Goal: Book appointment/travel/reservation

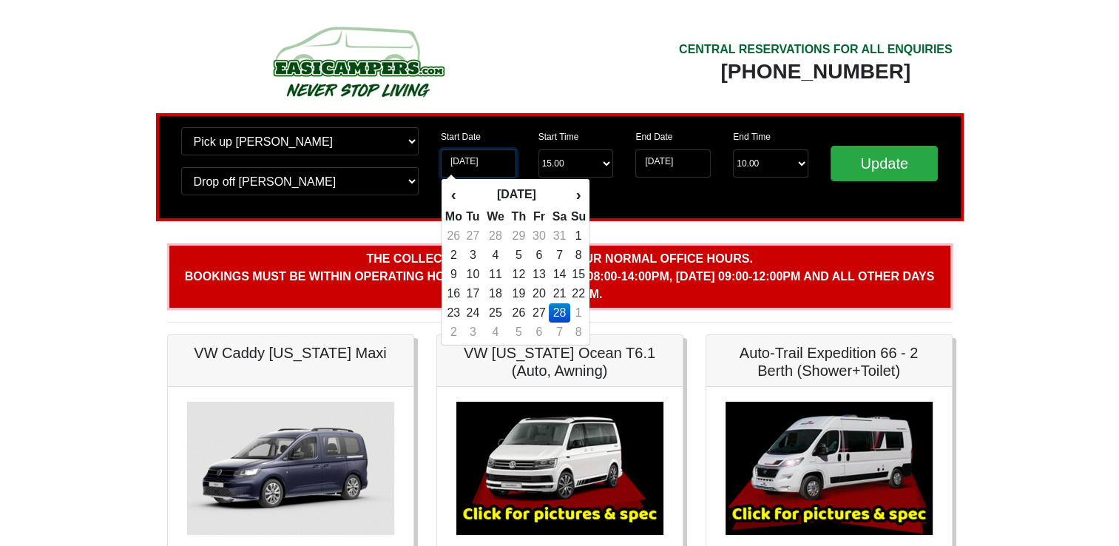
click at [496, 163] on input "[DATE]" at bounding box center [478, 163] width 75 height 28
click at [456, 315] on td "23" at bounding box center [453, 312] width 18 height 19
type input "[DATE]"
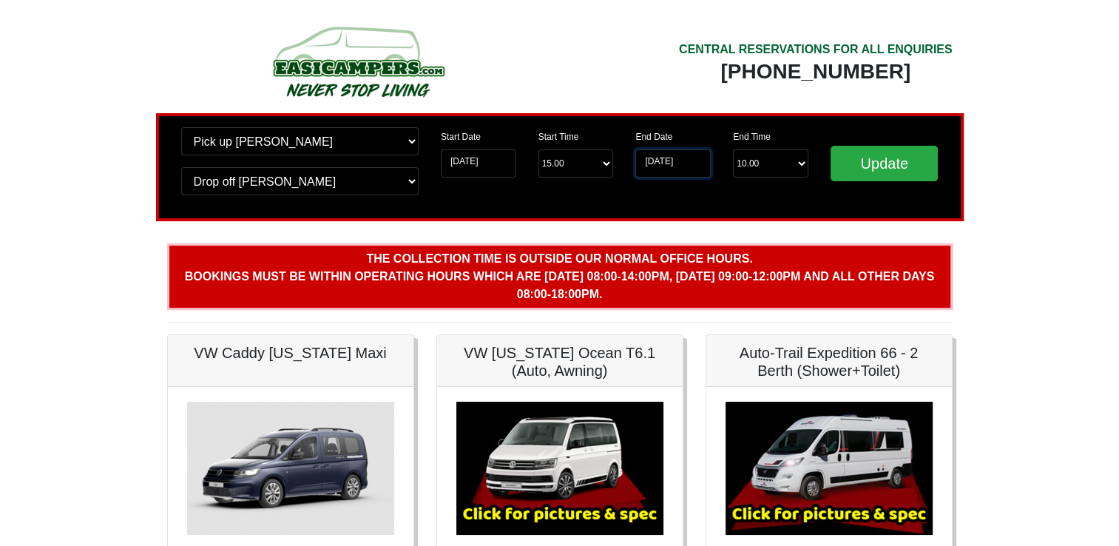
click at [663, 158] on input "[DATE]" at bounding box center [672, 163] width 75 height 28
click at [671, 158] on input "[DATE]" at bounding box center [672, 163] width 75 height 28
click at [672, 157] on input "[DATE]" at bounding box center [672, 163] width 75 height 28
drag, startPoint x: 672, startPoint y: 157, endPoint x: 680, endPoint y: 159, distance: 8.4
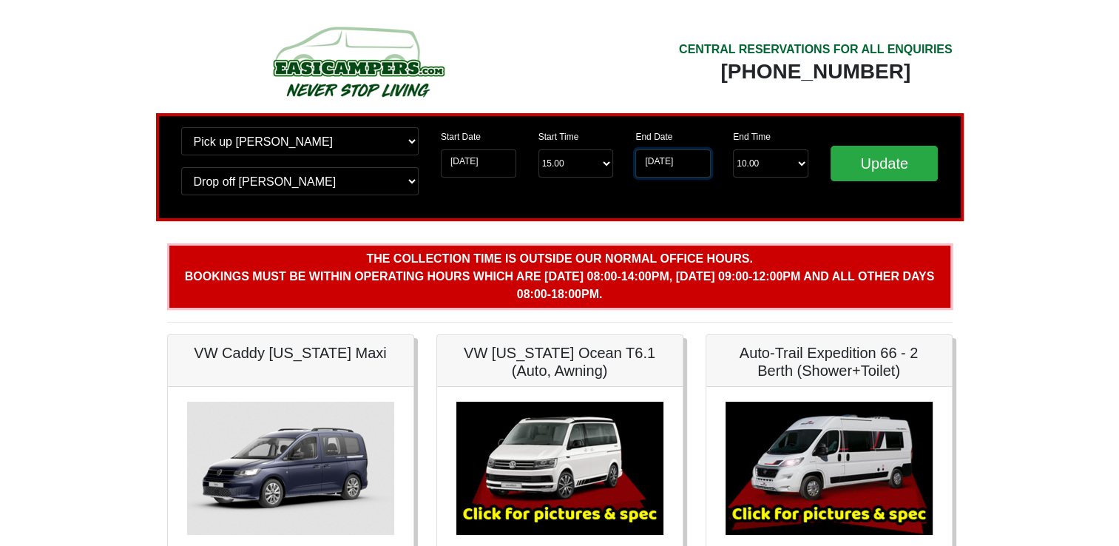
click at [680, 159] on input "[DATE]" at bounding box center [672, 163] width 75 height 28
click at [648, 171] on input "[DATE]" at bounding box center [672, 163] width 75 height 28
click at [651, 163] on input "[DATE]" at bounding box center [672, 163] width 75 height 28
click at [650, 161] on input "[DATE]" at bounding box center [672, 163] width 75 height 28
click at [650, 159] on input "[DATE]" at bounding box center [672, 163] width 75 height 28
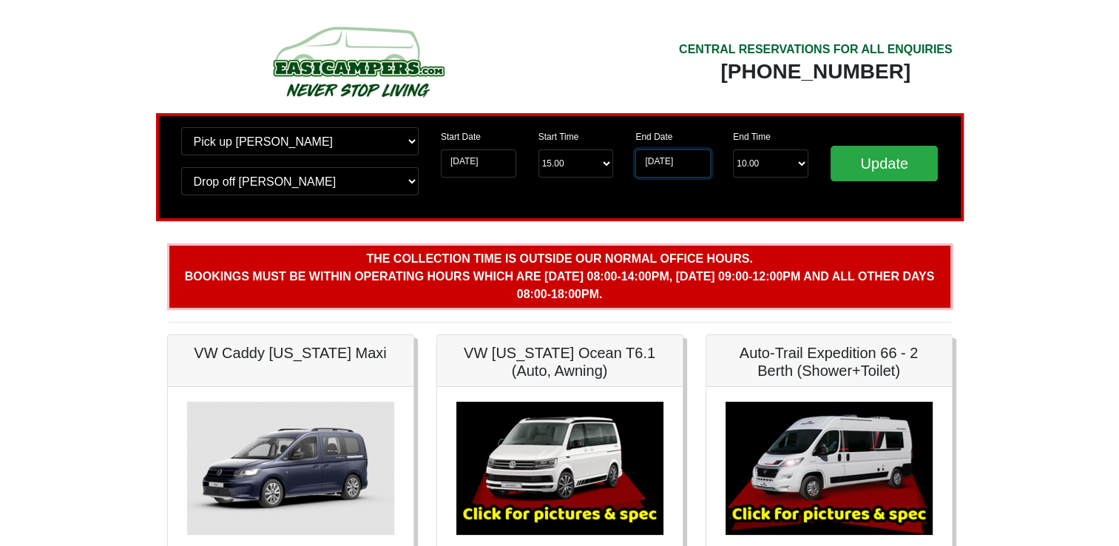
click at [650, 158] on input "[DATE]" at bounding box center [672, 163] width 75 height 28
drag, startPoint x: 650, startPoint y: 158, endPoint x: 686, endPoint y: 160, distance: 35.5
click at [686, 160] on input "[DATE]" at bounding box center [672, 163] width 75 height 28
click at [688, 160] on input "[DATE]" at bounding box center [672, 163] width 75 height 28
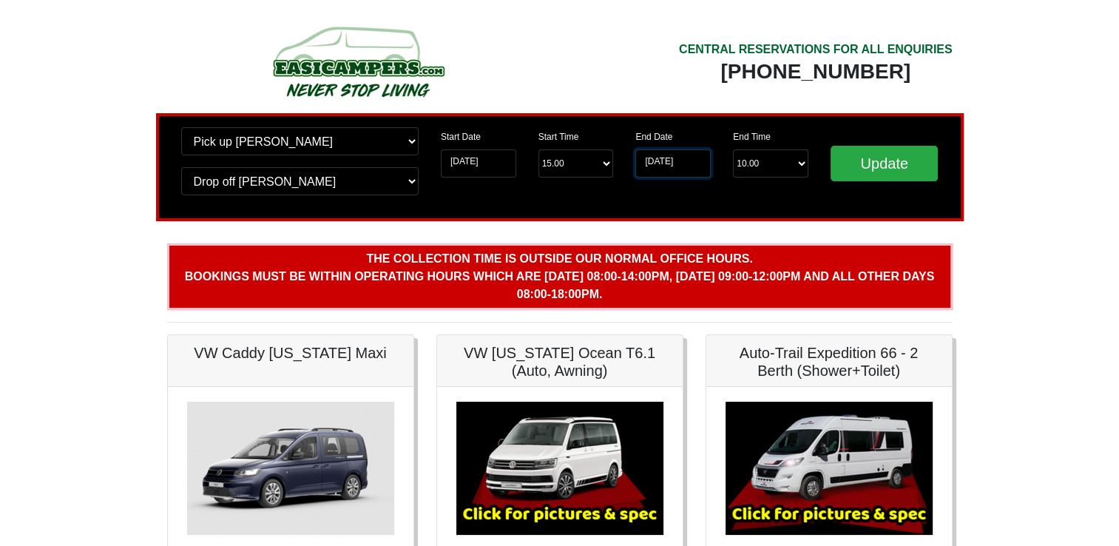
click at [704, 163] on input "[DATE]" at bounding box center [672, 163] width 75 height 28
click at [710, 156] on input "[DATE]" at bounding box center [672, 163] width 75 height 28
click at [711, 155] on div "End Date [DATE]" at bounding box center [673, 152] width 98 height 50
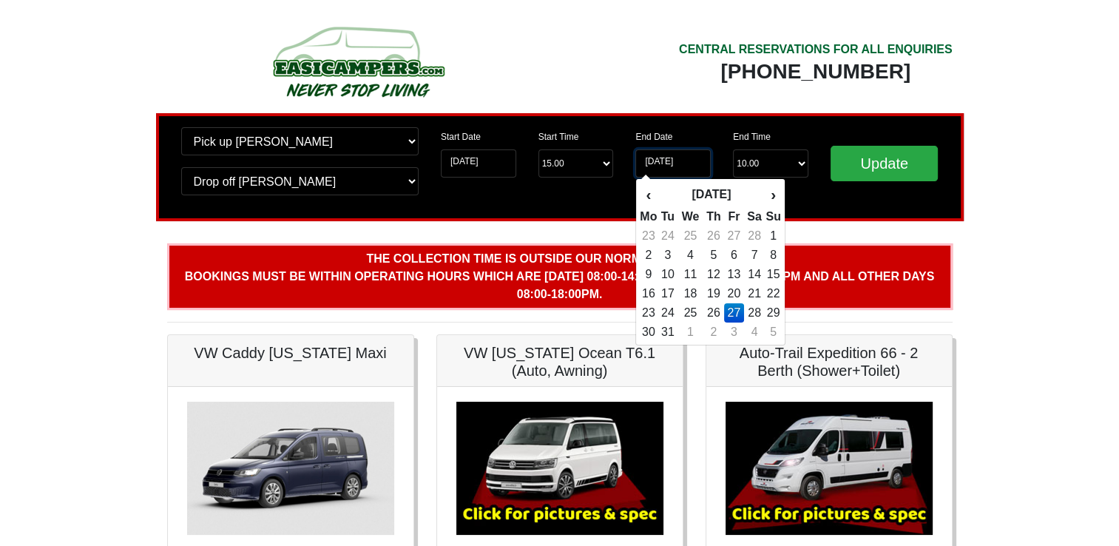
click at [704, 158] on input "[DATE]" at bounding box center [672, 163] width 75 height 28
click at [648, 193] on th "‹" at bounding box center [648, 194] width 18 height 25
click at [741, 314] on td "27" at bounding box center [734, 312] width 20 height 19
type input "[DATE]"
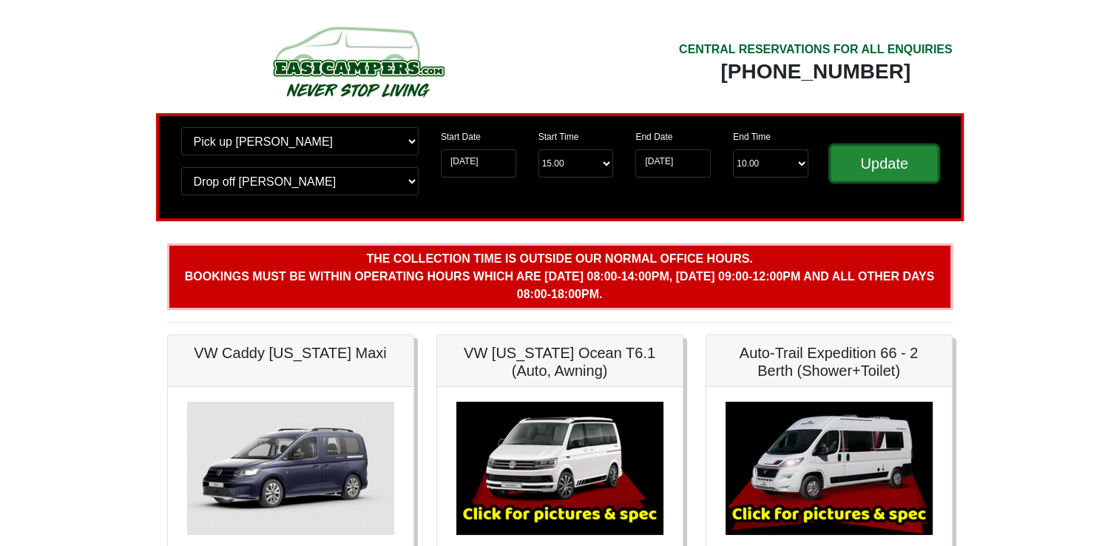
click at [879, 166] on input "Update" at bounding box center [885, 163] width 108 height 35
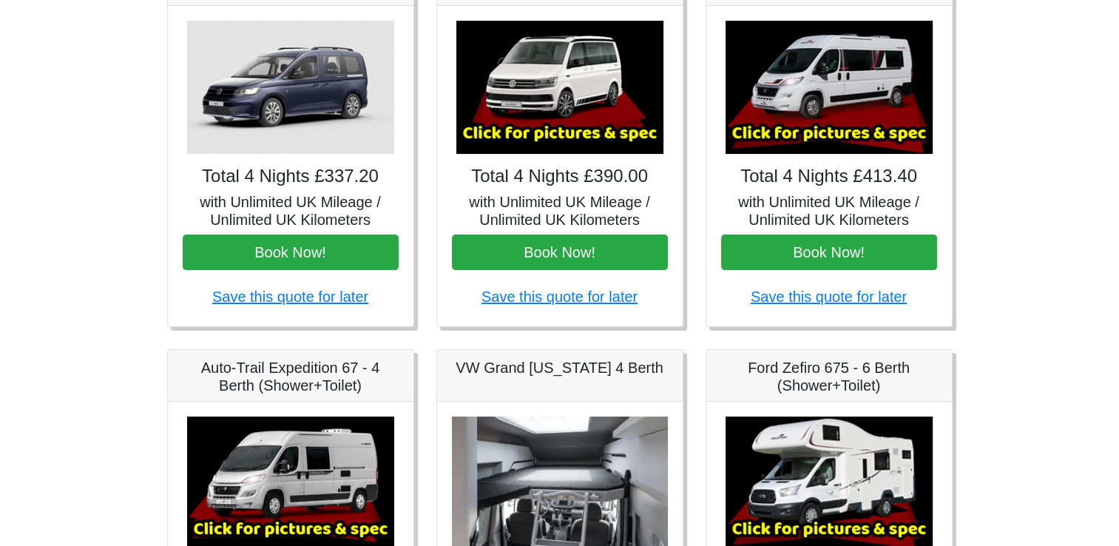
scroll to position [296, 0]
